Goal: Register for event/course

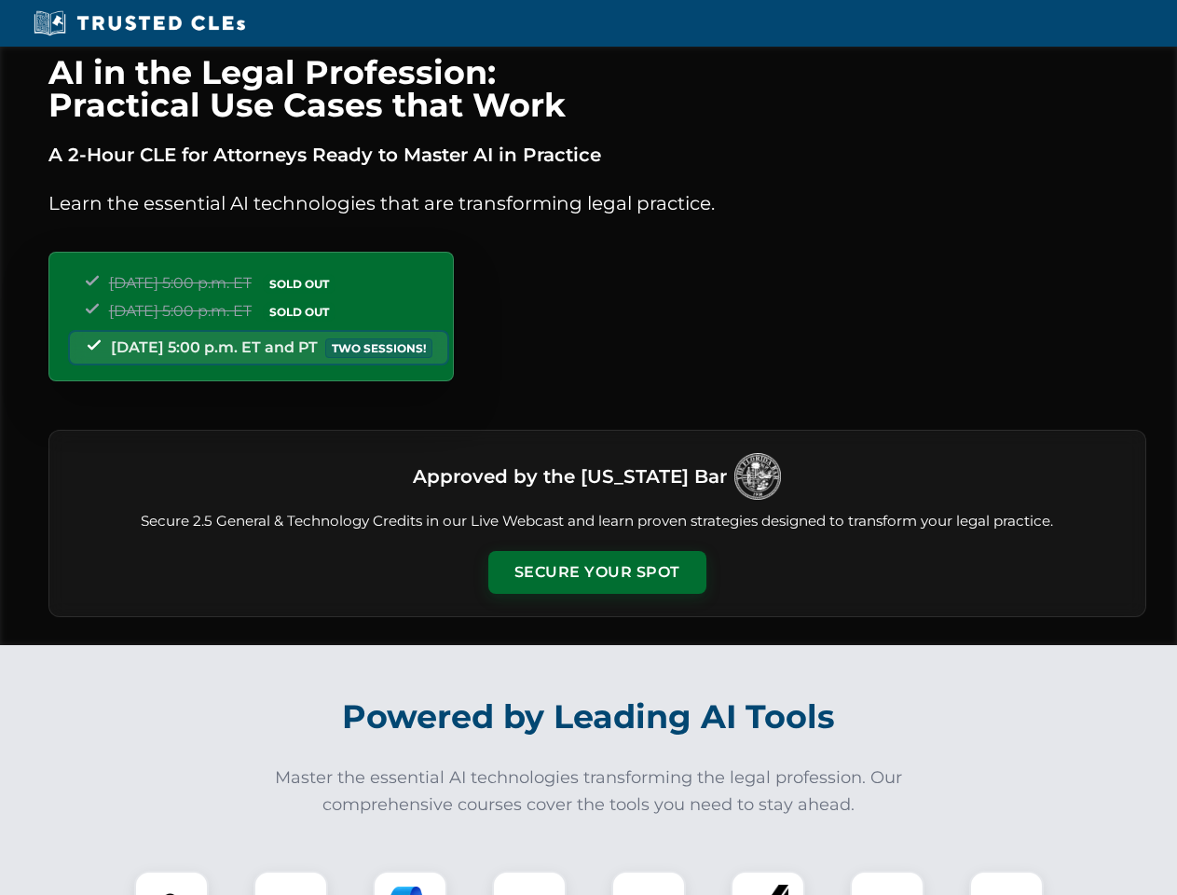
click at [596, 572] on button "Secure Your Spot" at bounding box center [597, 572] width 218 height 43
click at [171, 882] on img at bounding box center [171, 908] width 54 height 54
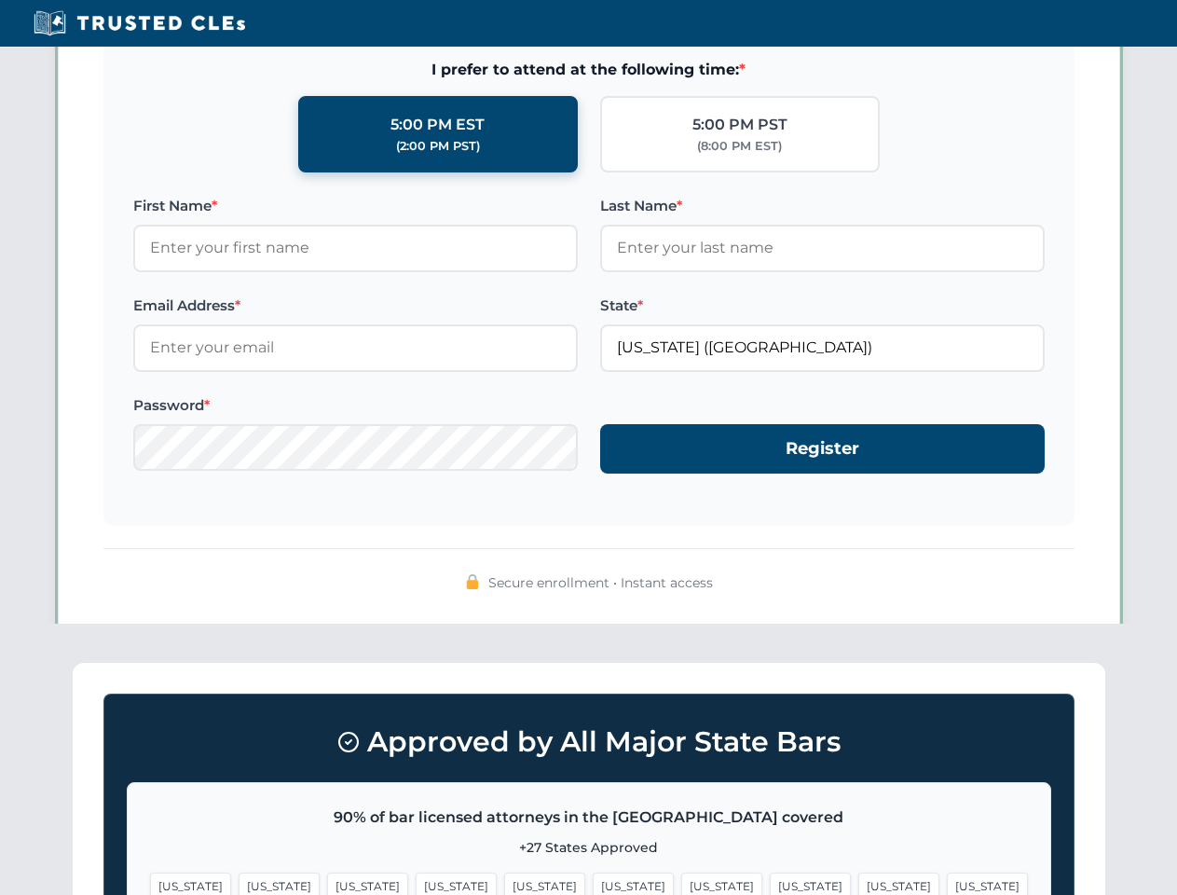
click at [681, 882] on span "[US_STATE]" at bounding box center [721, 885] width 81 height 27
click at [858, 882] on span "[US_STATE]" at bounding box center [898, 885] width 81 height 27
